Goal: Information Seeking & Learning: Check status

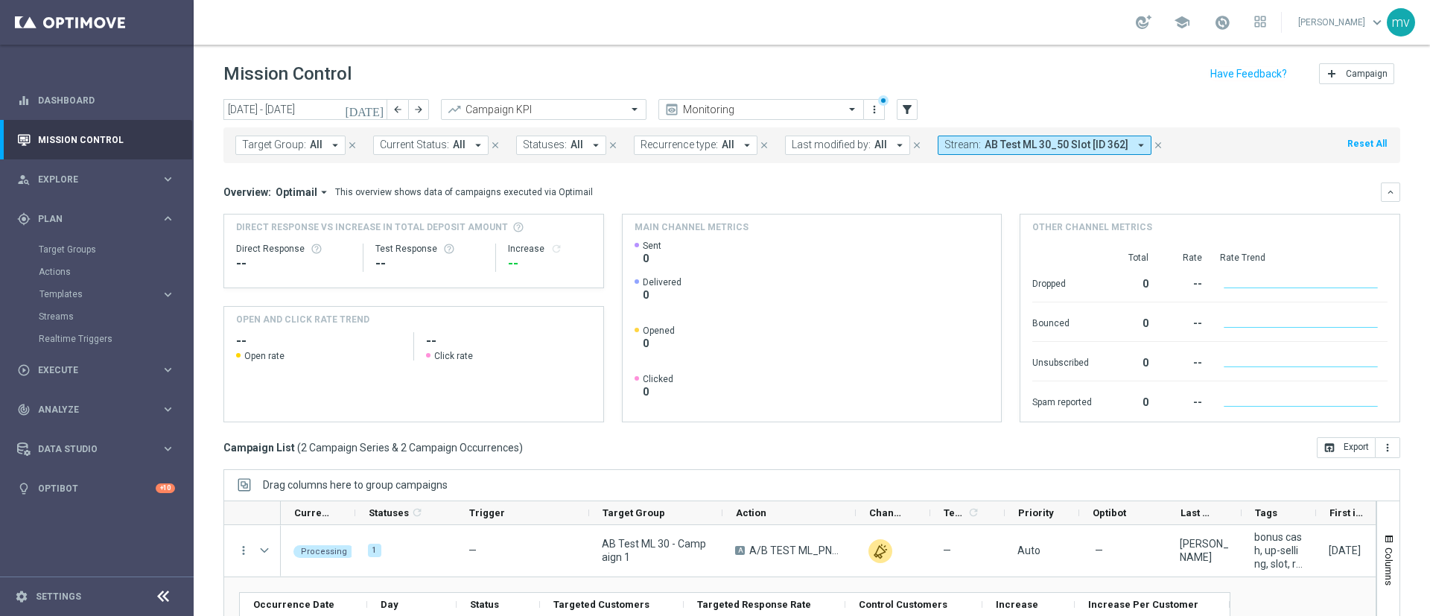
scroll to position [84, 0]
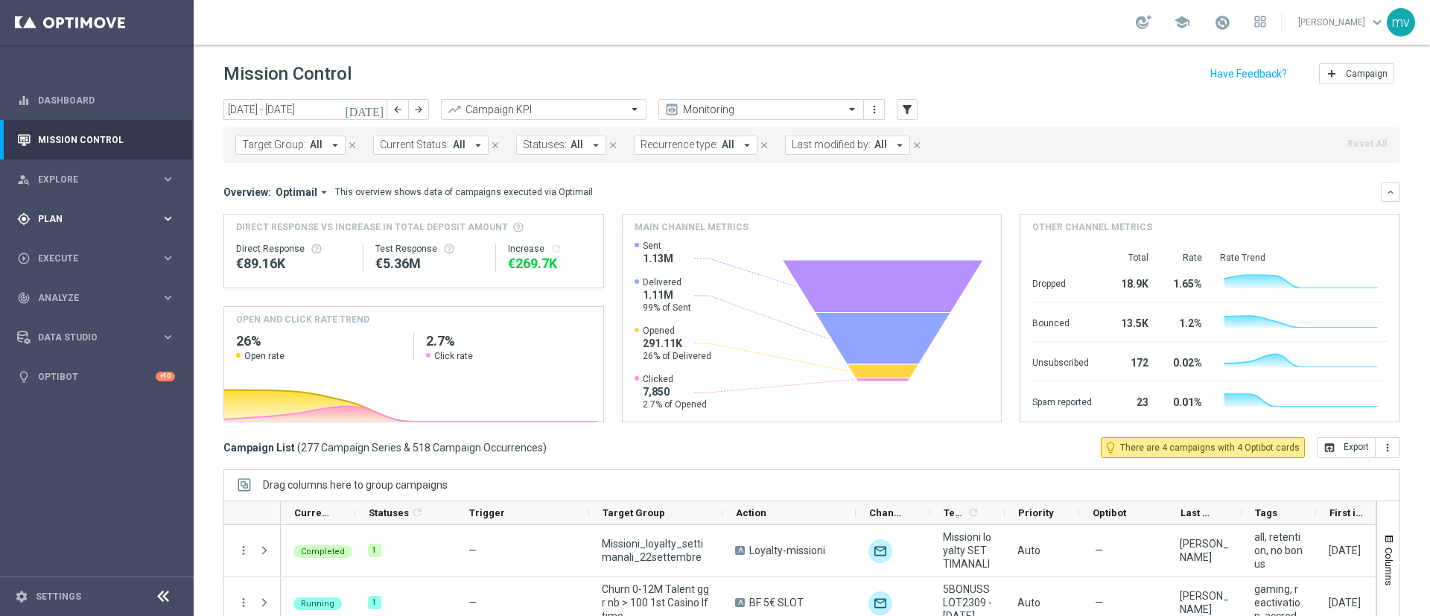
drag, startPoint x: 82, startPoint y: 226, endPoint x: 84, endPoint y: 234, distance: 8.5
click at [82, 226] on div "gps_fixed Plan keyboard_arrow_right" at bounding box center [96, 218] width 192 height 39
click at [75, 312] on link "Streams" at bounding box center [97, 317] width 116 height 12
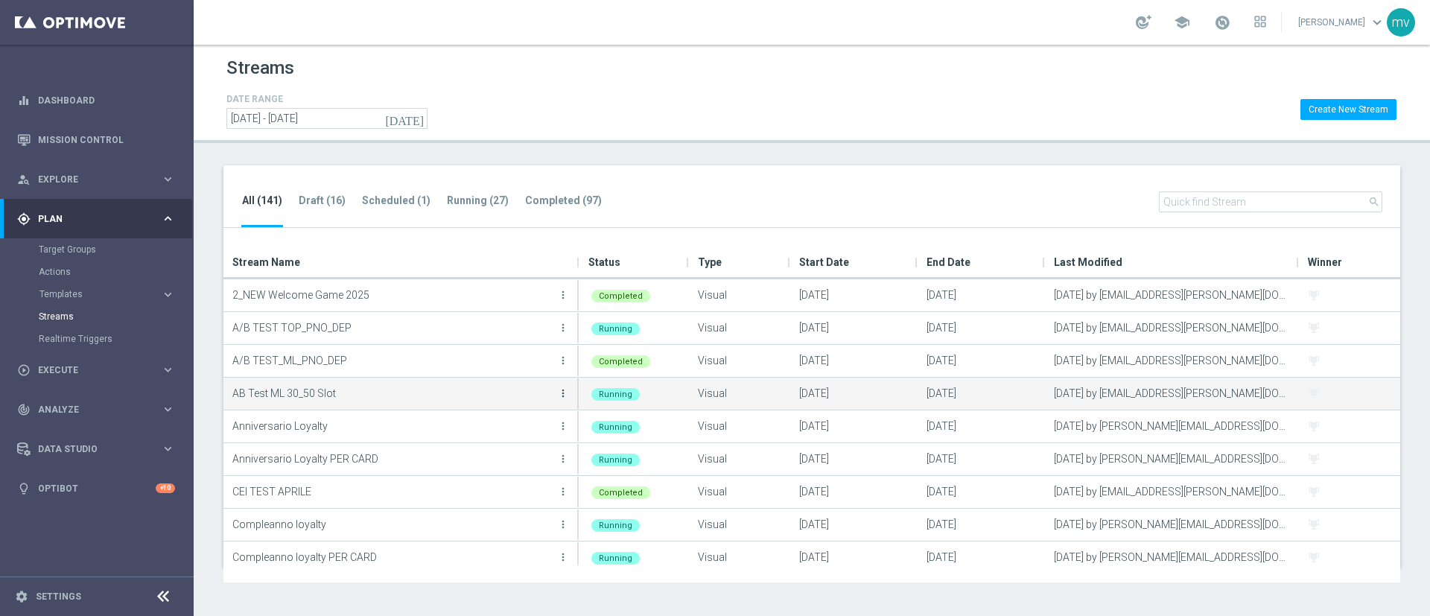
click at [562, 390] on icon "more_vert" at bounding box center [563, 393] width 12 height 12
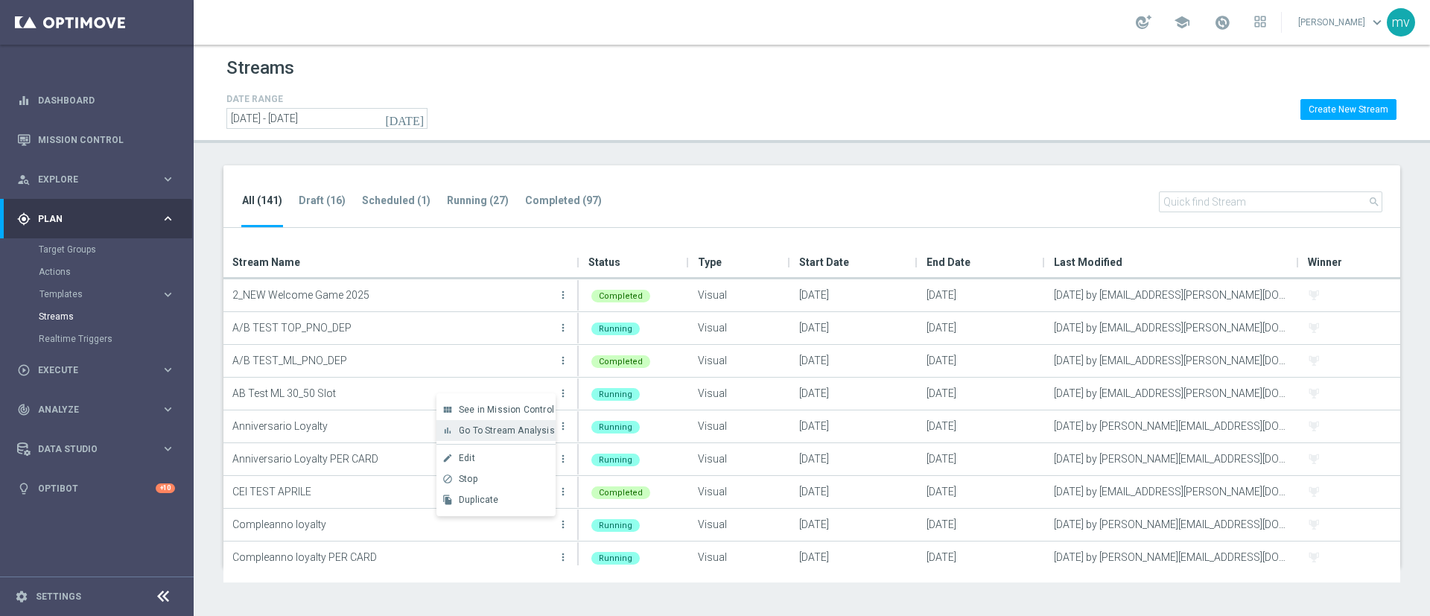
click at [536, 427] on span "Go To Stream Analysis" at bounding box center [507, 430] width 96 height 10
click at [101, 250] on link "Target Groups" at bounding box center [97, 250] width 116 height 12
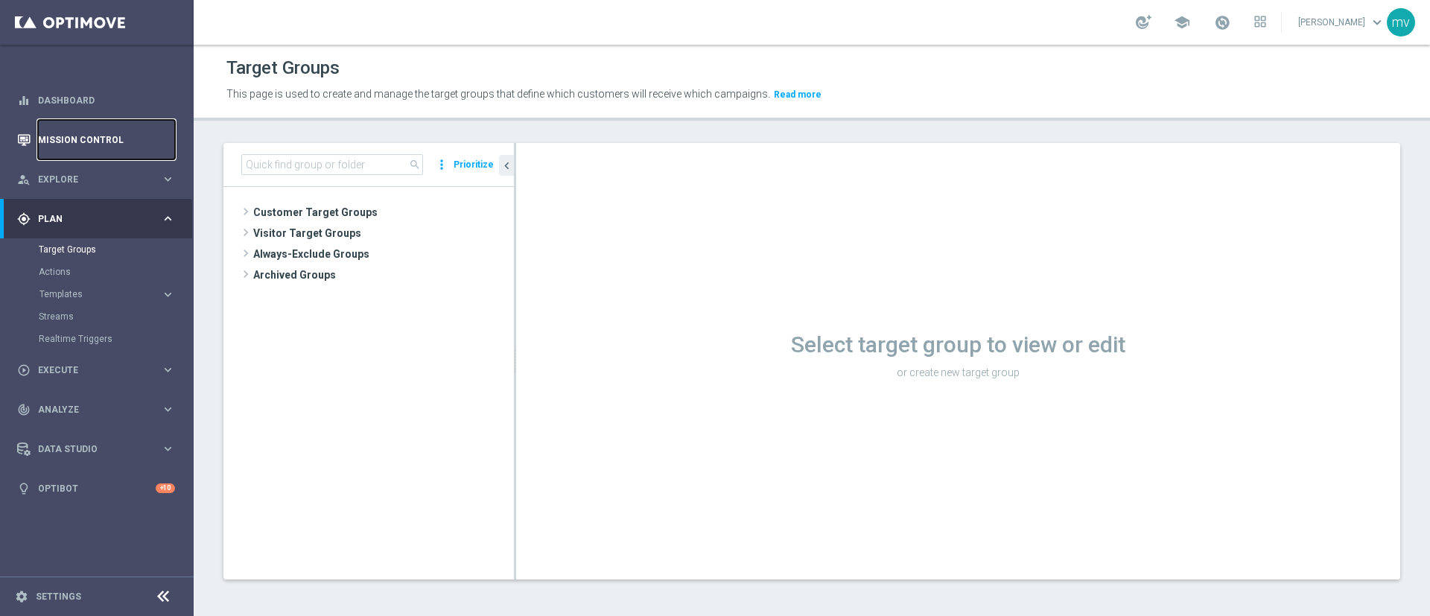
click at [72, 147] on link "Mission Control" at bounding box center [106, 139] width 137 height 39
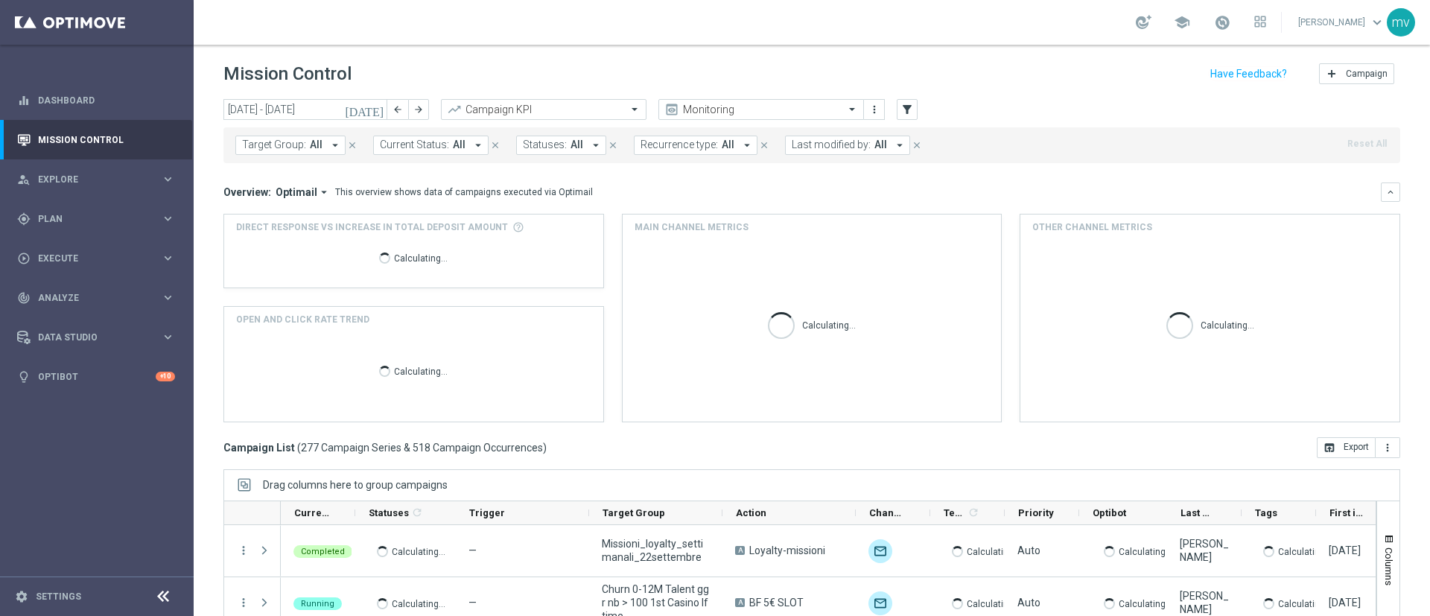
click at [378, 108] on icon "[DATE]" at bounding box center [365, 109] width 40 height 13
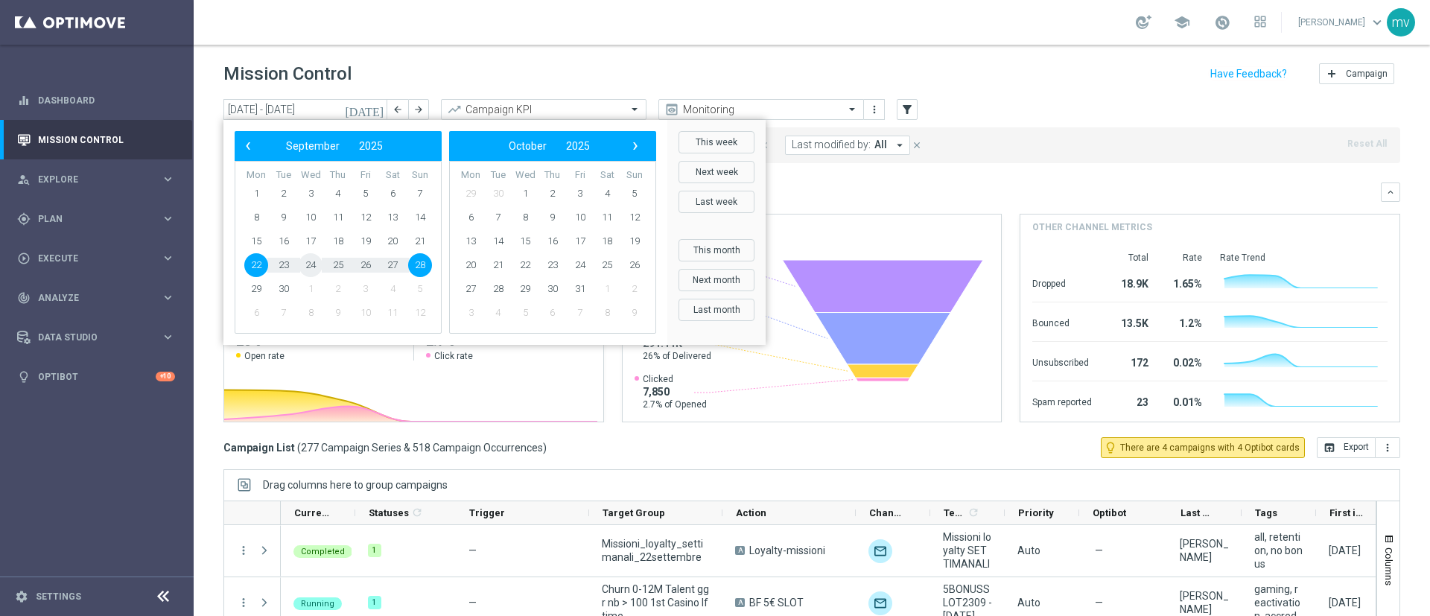
click at [309, 269] on span "24" at bounding box center [311, 265] width 24 height 24
click at [311, 267] on span "24" at bounding box center [311, 265] width 24 height 24
type input "[DATE] - [DATE]"
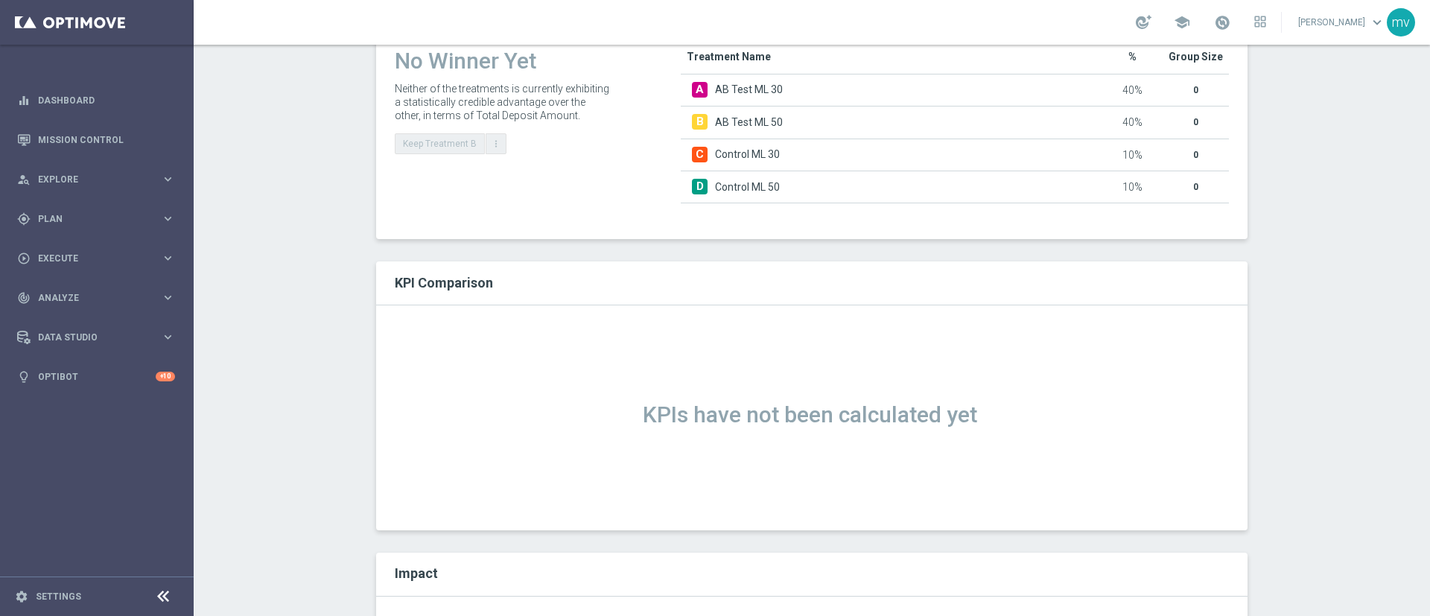
scroll to position [112, 0]
